Goal: Task Accomplishment & Management: Use online tool/utility

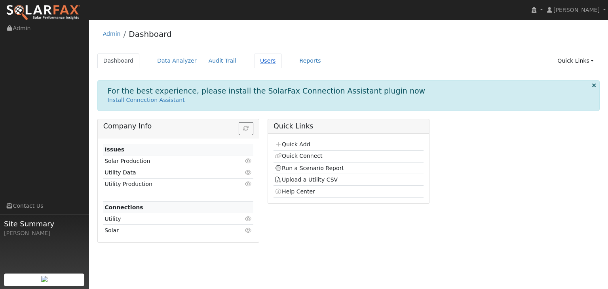
click at [254, 63] on link "Users" at bounding box center [268, 60] width 28 height 15
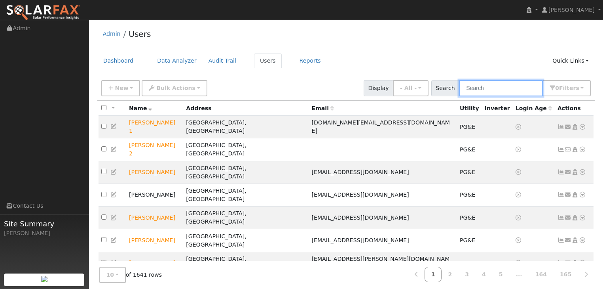
click at [490, 91] on input "text" at bounding box center [501, 88] width 84 height 16
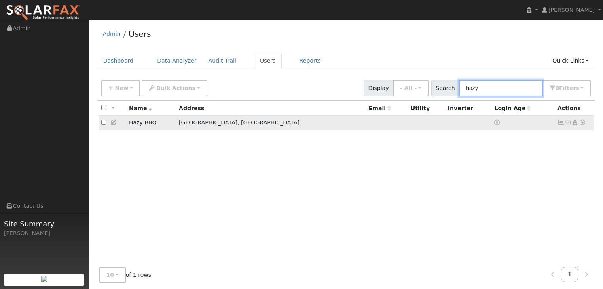
type input "hazy"
click at [582, 122] on icon at bounding box center [582, 123] width 7 height 6
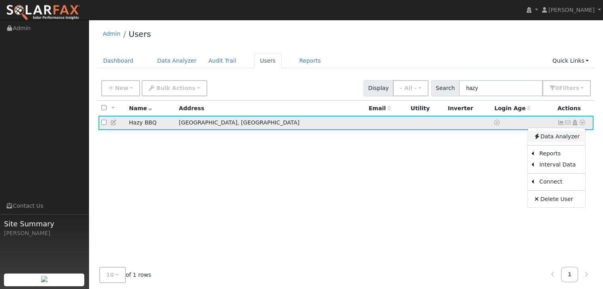
click at [564, 136] on link "Data Analyzer" at bounding box center [556, 136] width 57 height 11
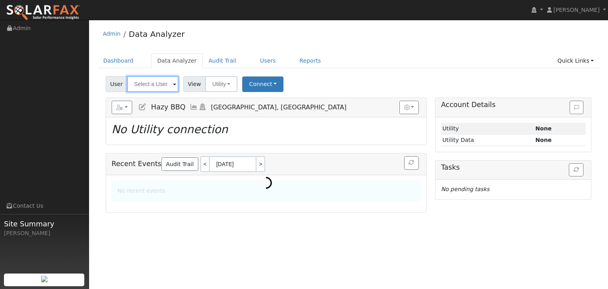
type input "Hazy BBQ"
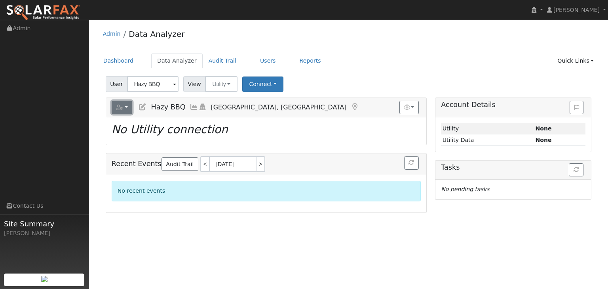
click at [126, 106] on button "button" at bounding box center [122, 107] width 21 height 13
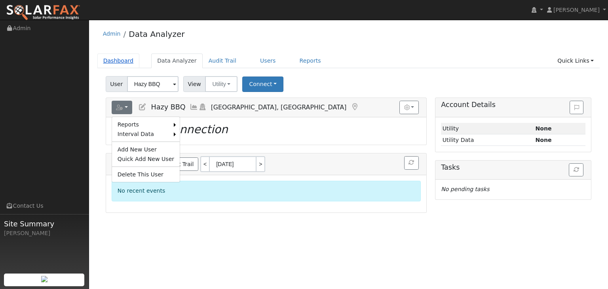
click at [113, 61] on link "Dashboard" at bounding box center [118, 60] width 42 height 15
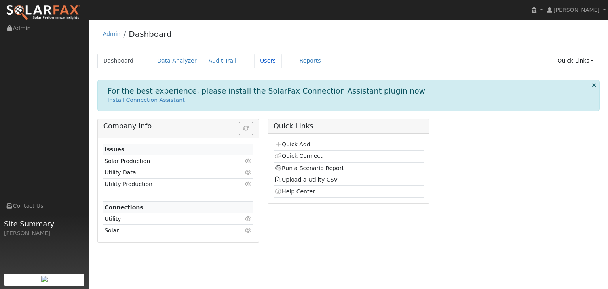
click at [254, 61] on link "Users" at bounding box center [268, 60] width 28 height 15
click at [256, 59] on link "Users" at bounding box center [268, 60] width 28 height 15
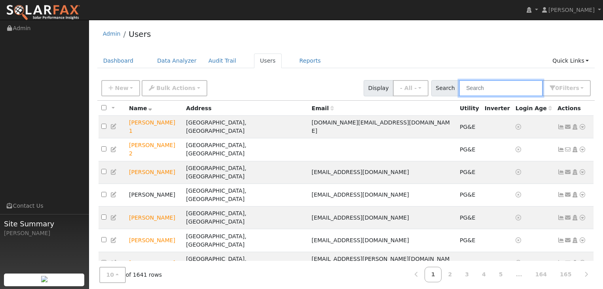
click at [497, 84] on input "text" at bounding box center [501, 88] width 84 height 16
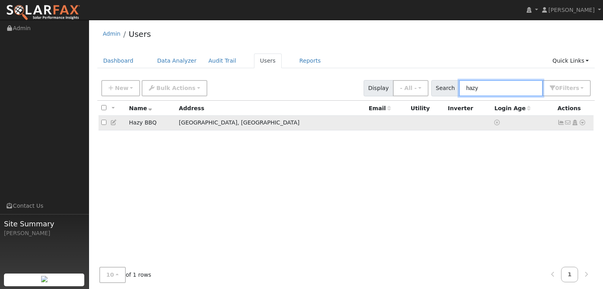
type input "hazy"
click at [582, 123] on icon at bounding box center [582, 123] width 7 height 6
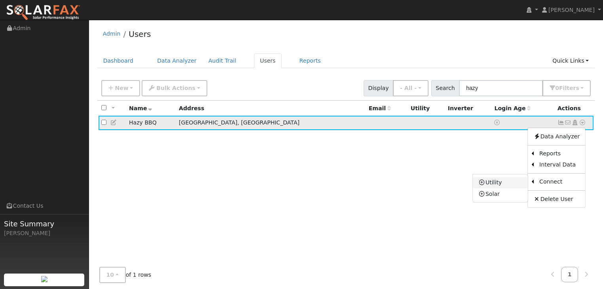
click at [492, 184] on link "Utility" at bounding box center [500, 182] width 55 height 11
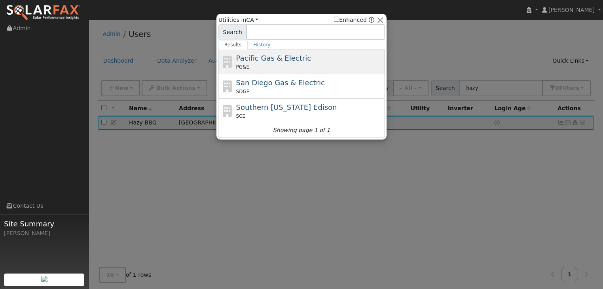
click at [259, 62] on div "Pacific Gas & Electric PG&E" at bounding box center [309, 62] width 147 height 18
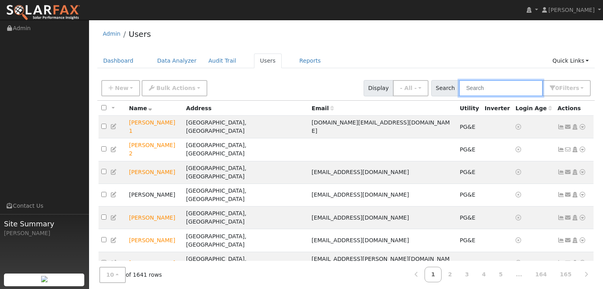
click at [492, 88] on input "text" at bounding box center [501, 88] width 84 height 16
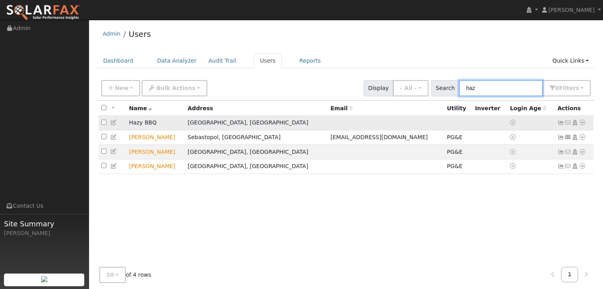
type input "haz"
click at [582, 123] on icon at bounding box center [582, 123] width 7 height 6
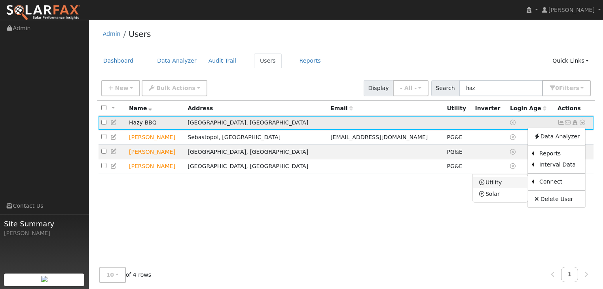
click at [499, 184] on link "Utility" at bounding box center [500, 182] width 55 height 11
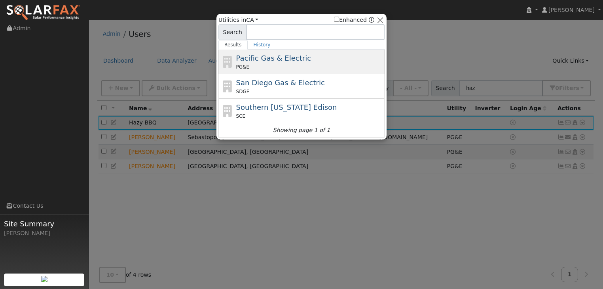
click at [258, 59] on span "Pacific Gas & Electric" at bounding box center [273, 58] width 75 height 8
